Goal: Obtain resource: Download file/media

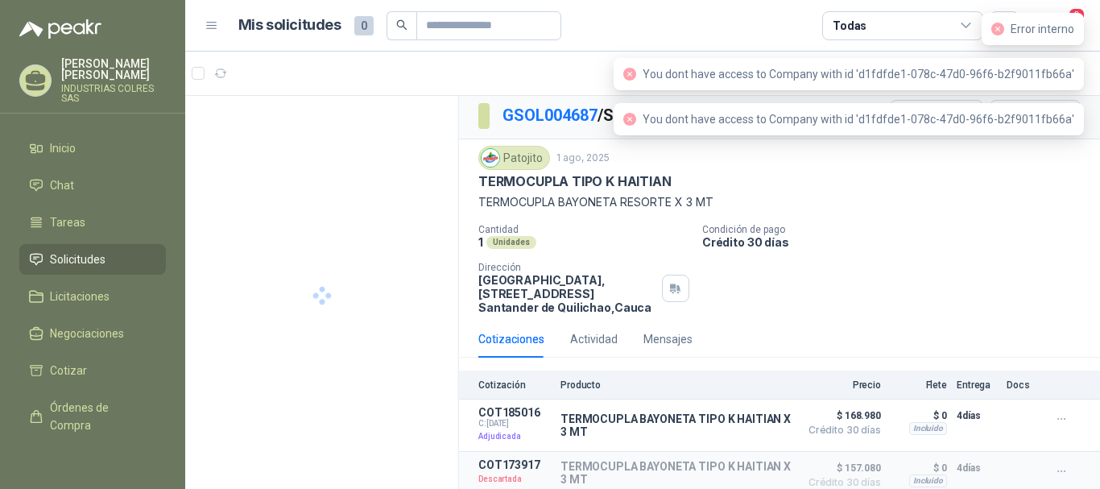
scroll to position [4, 0]
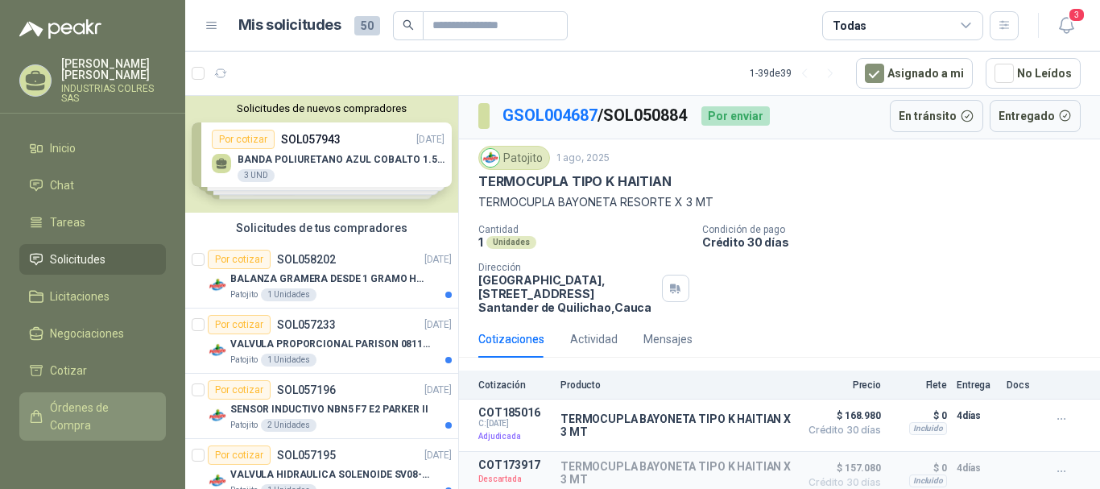
click at [73, 402] on span "Órdenes de Compra" at bounding box center [100, 416] width 101 height 35
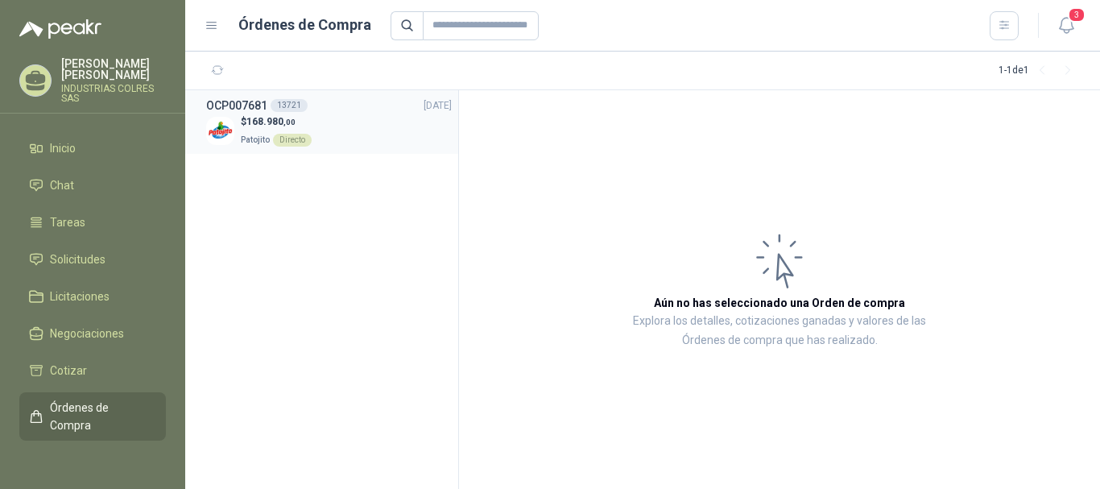
click at [246, 111] on h3 "OCP007681" at bounding box center [236, 106] width 61 height 18
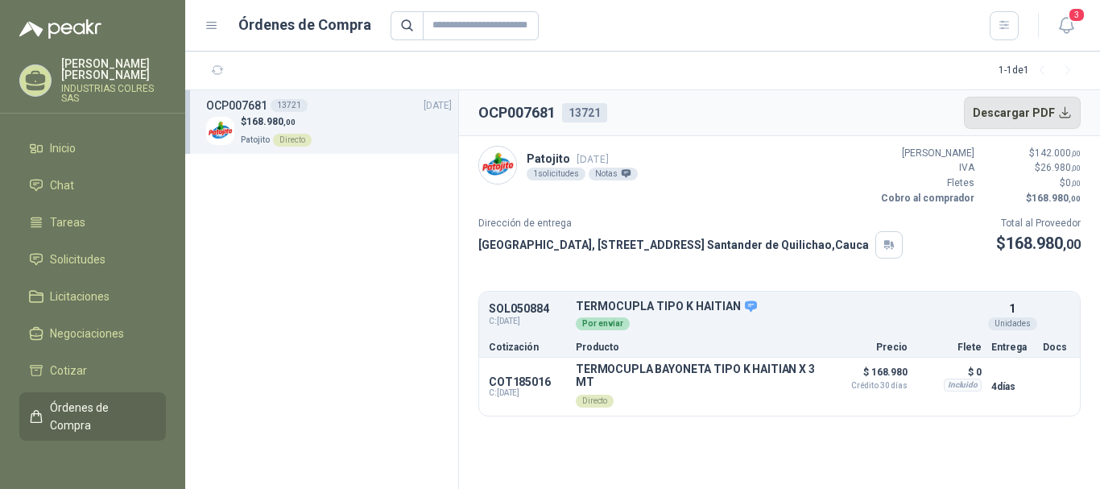
click at [1016, 112] on button "Descargar PDF" at bounding box center [1023, 113] width 118 height 32
